Goal: Task Accomplishment & Management: Use online tool/utility

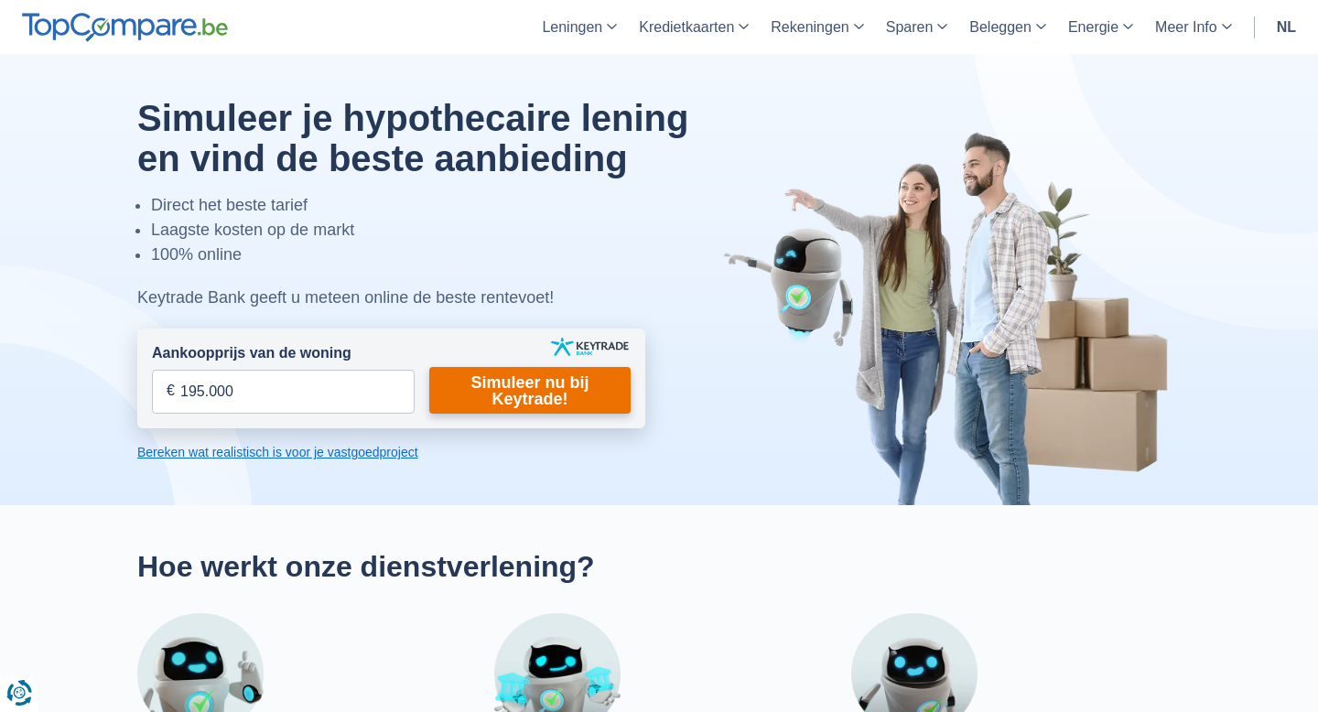
type input "195.000"
click at [529, 400] on link "Simuleer nu bij Keytrade!" at bounding box center [529, 390] width 201 height 47
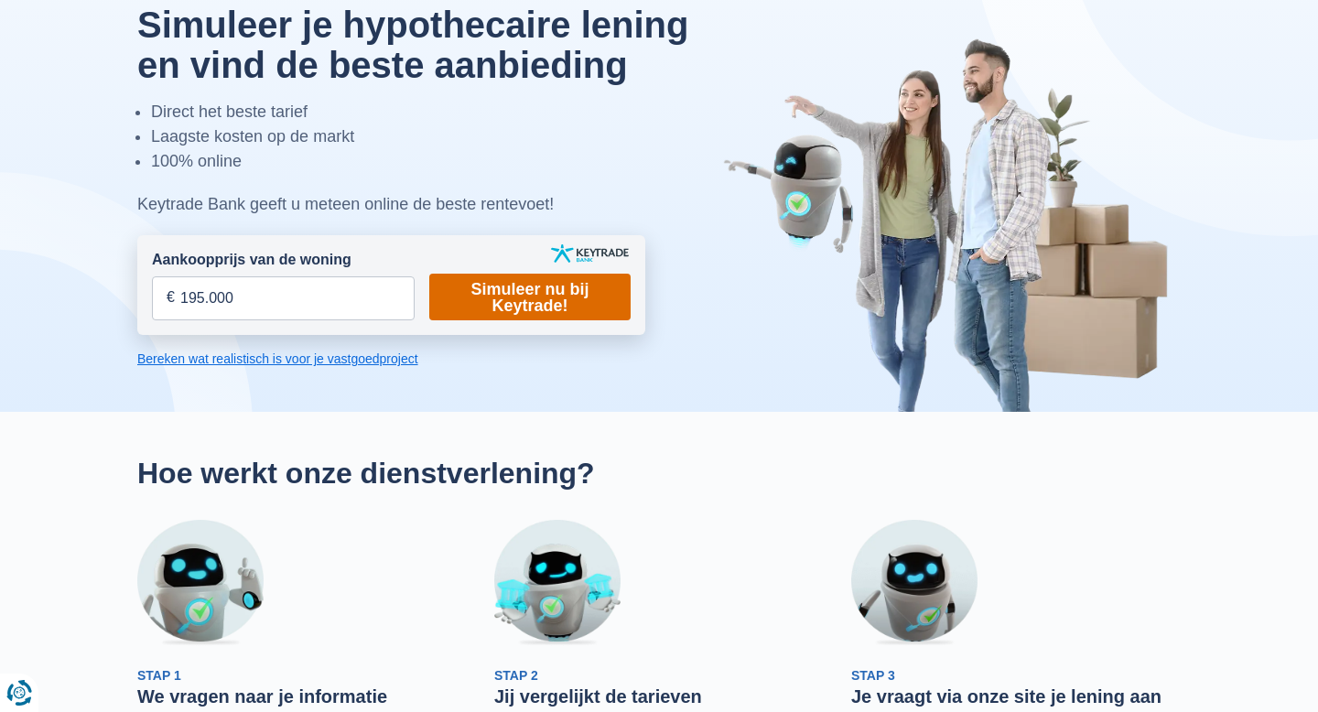
scroll to position [91, 0]
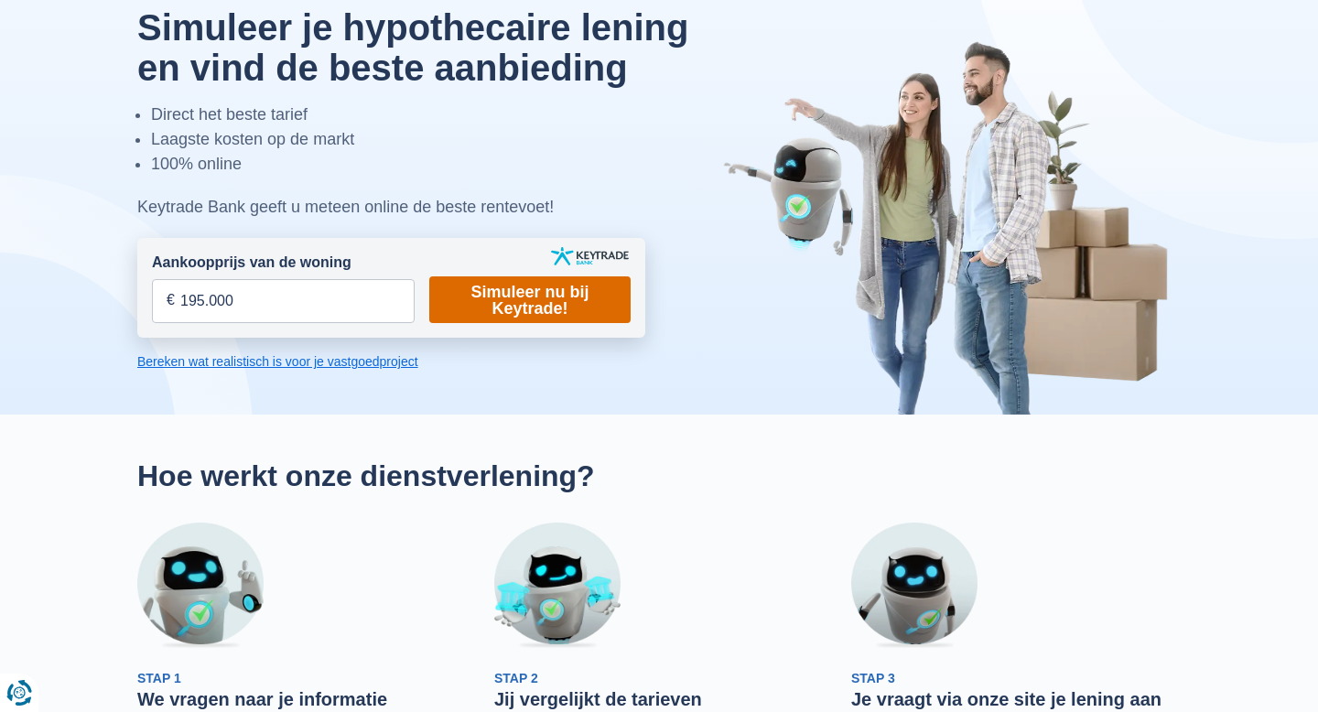
click at [504, 301] on link "Simuleer nu bij Keytrade!" at bounding box center [529, 299] width 201 height 47
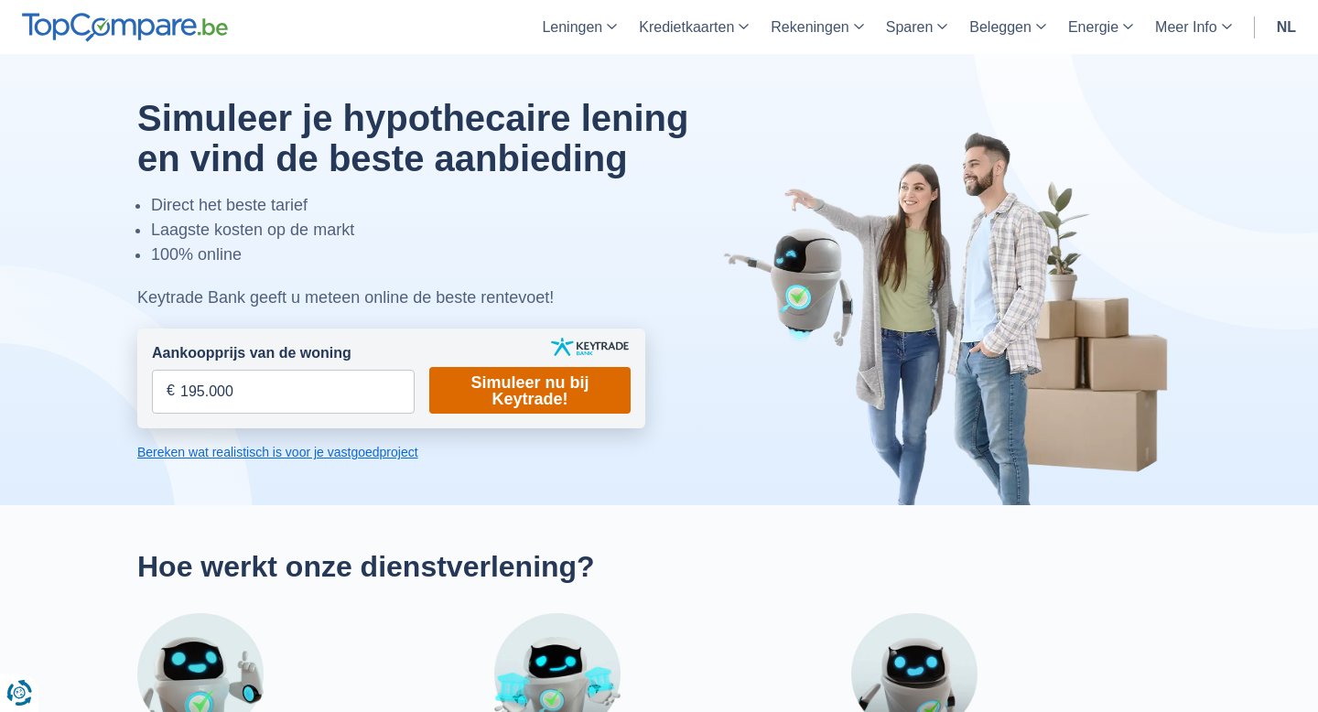
click at [474, 394] on link "Simuleer nu bij Keytrade!" at bounding box center [529, 390] width 201 height 47
click at [571, 396] on link "Simuleer nu bij Keytrade!" at bounding box center [529, 390] width 201 height 47
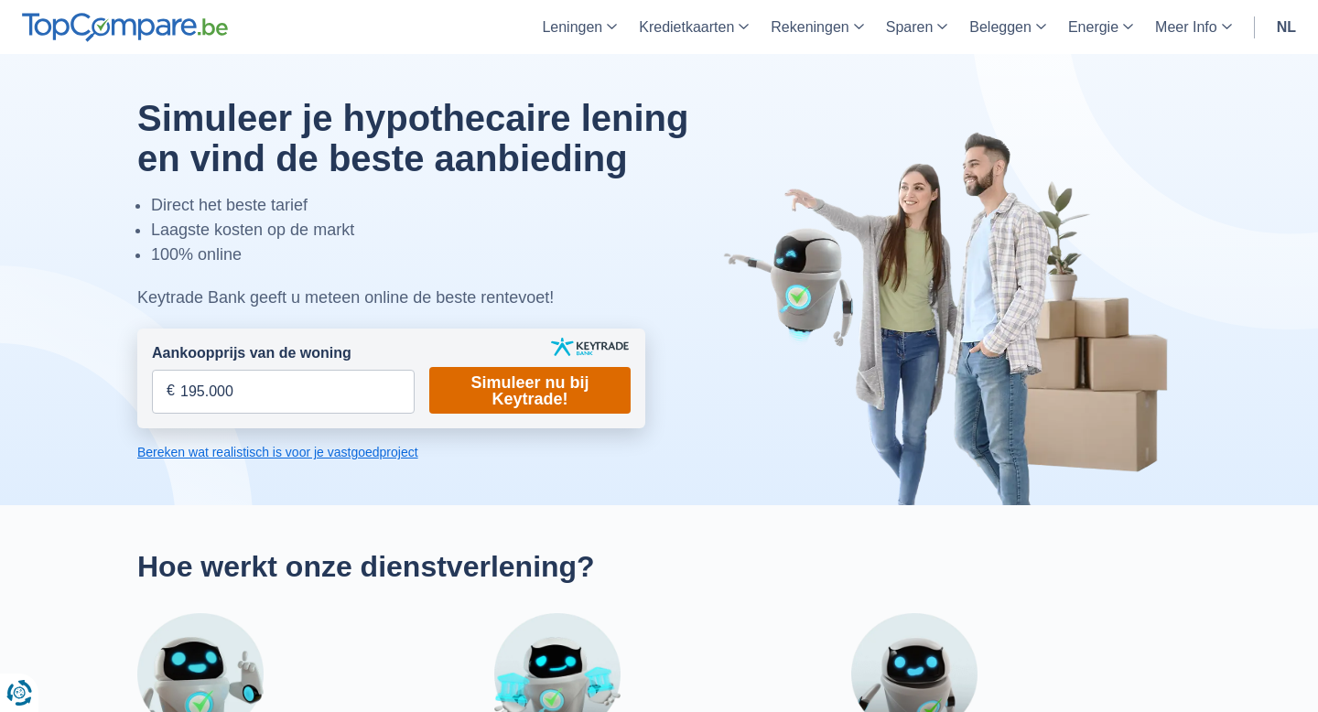
click at [571, 396] on link "Simuleer nu bij Keytrade!" at bounding box center [529, 390] width 201 height 47
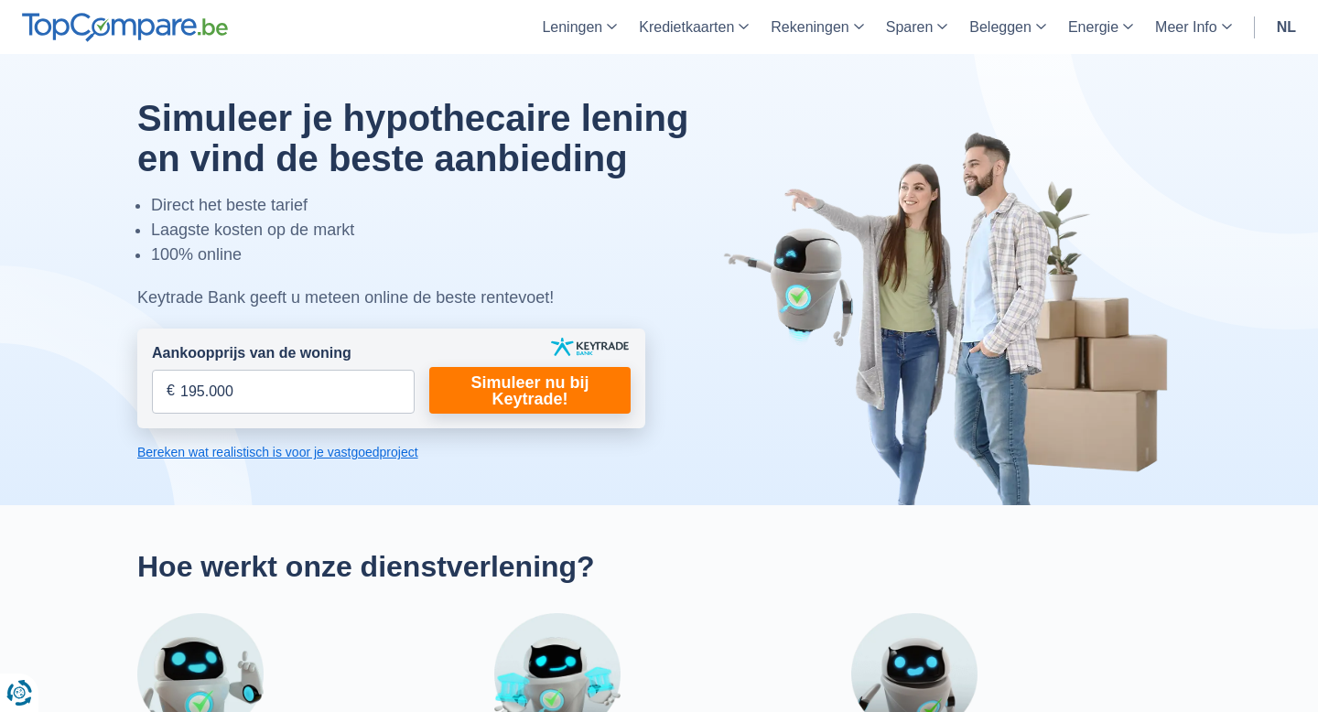
click at [373, 454] on link "Bereken wat realistisch is voor je vastgoedproject" at bounding box center [391, 452] width 508 height 18
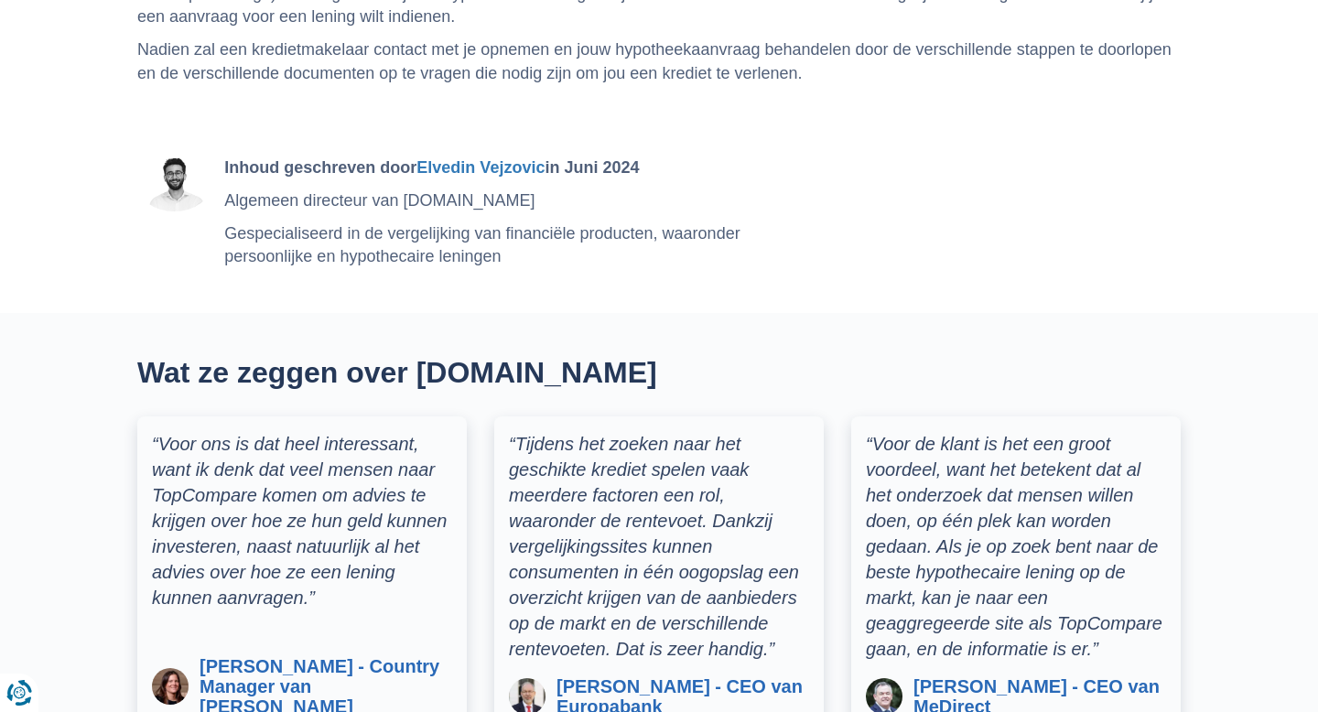
scroll to position [4063, 0]
